Goal: Find specific fact: Find specific fact

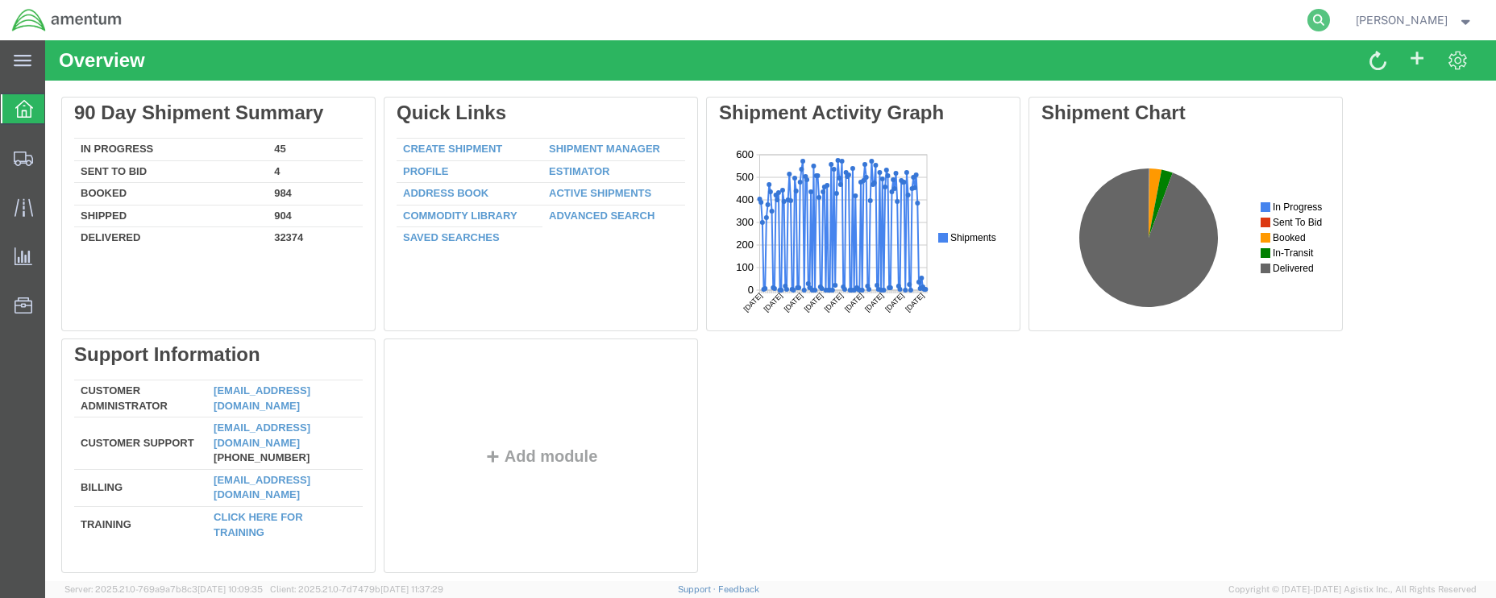
click at [1311, 15] on icon at bounding box center [1318, 20] width 23 height 23
paste input "885104023559"
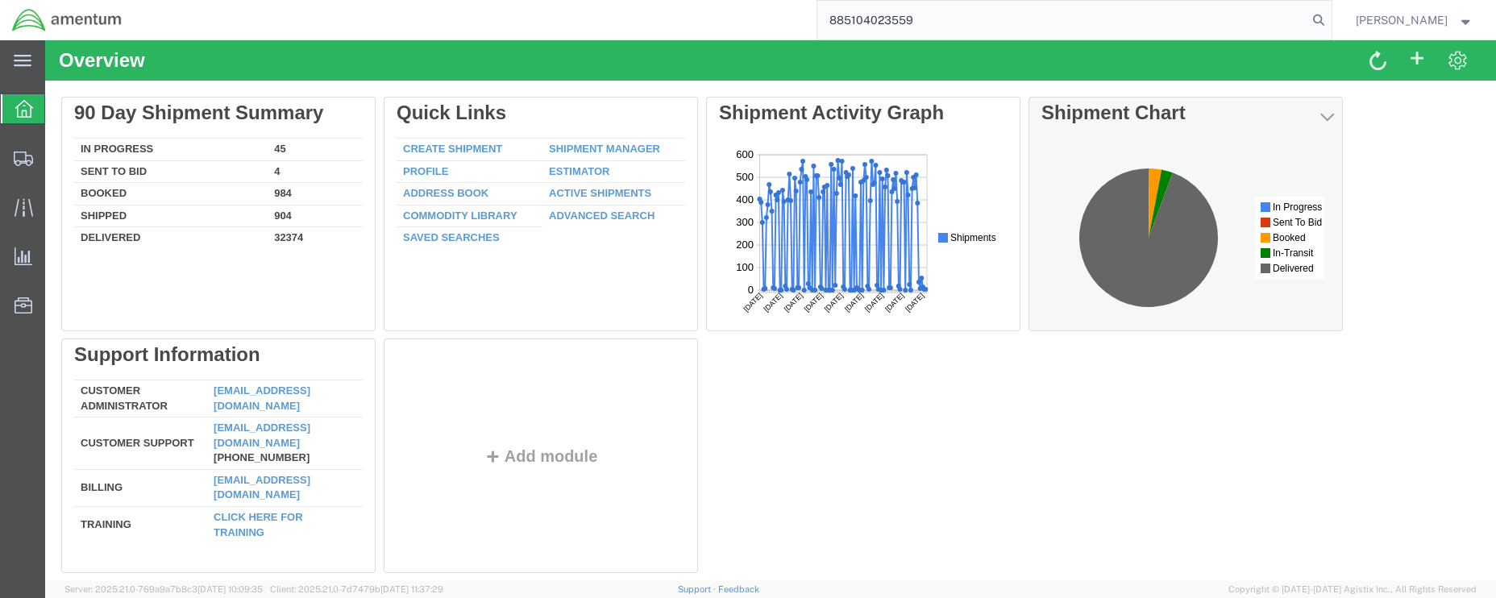
type input "885104023559"
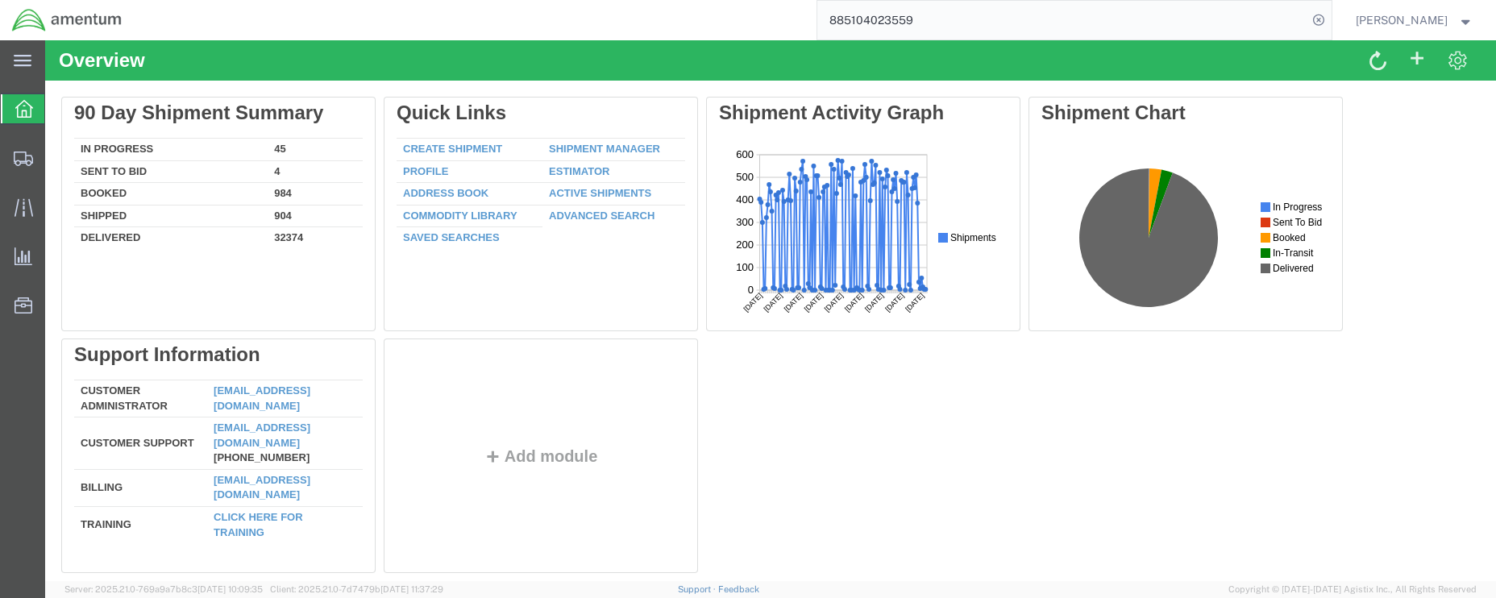
click at [916, 30] on input "885104023559" at bounding box center [1062, 20] width 490 height 39
